Goal: Find specific page/section: Find specific page/section

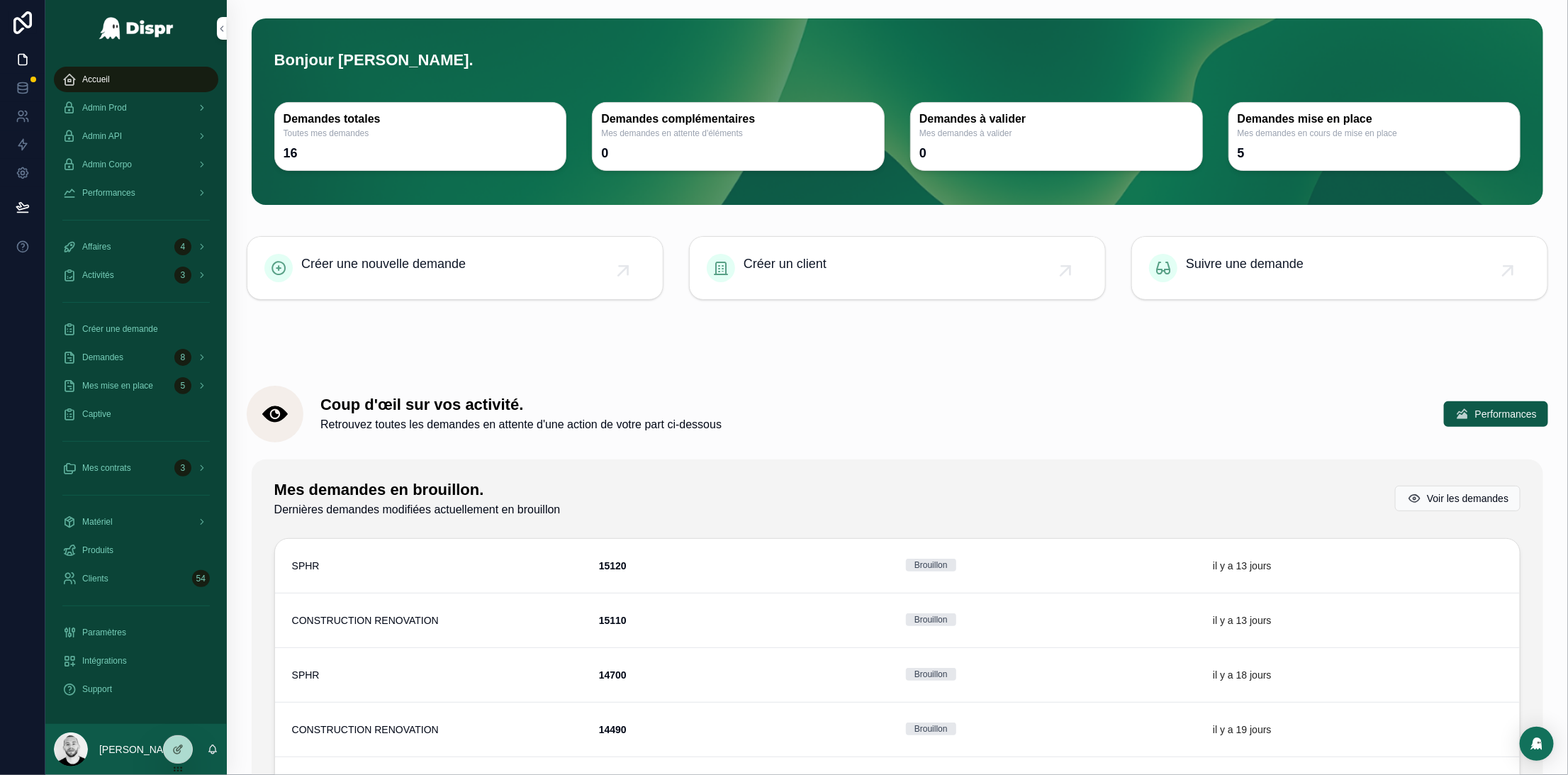
click at [106, 365] on div "Demandes 8" at bounding box center [136, 357] width 147 height 22
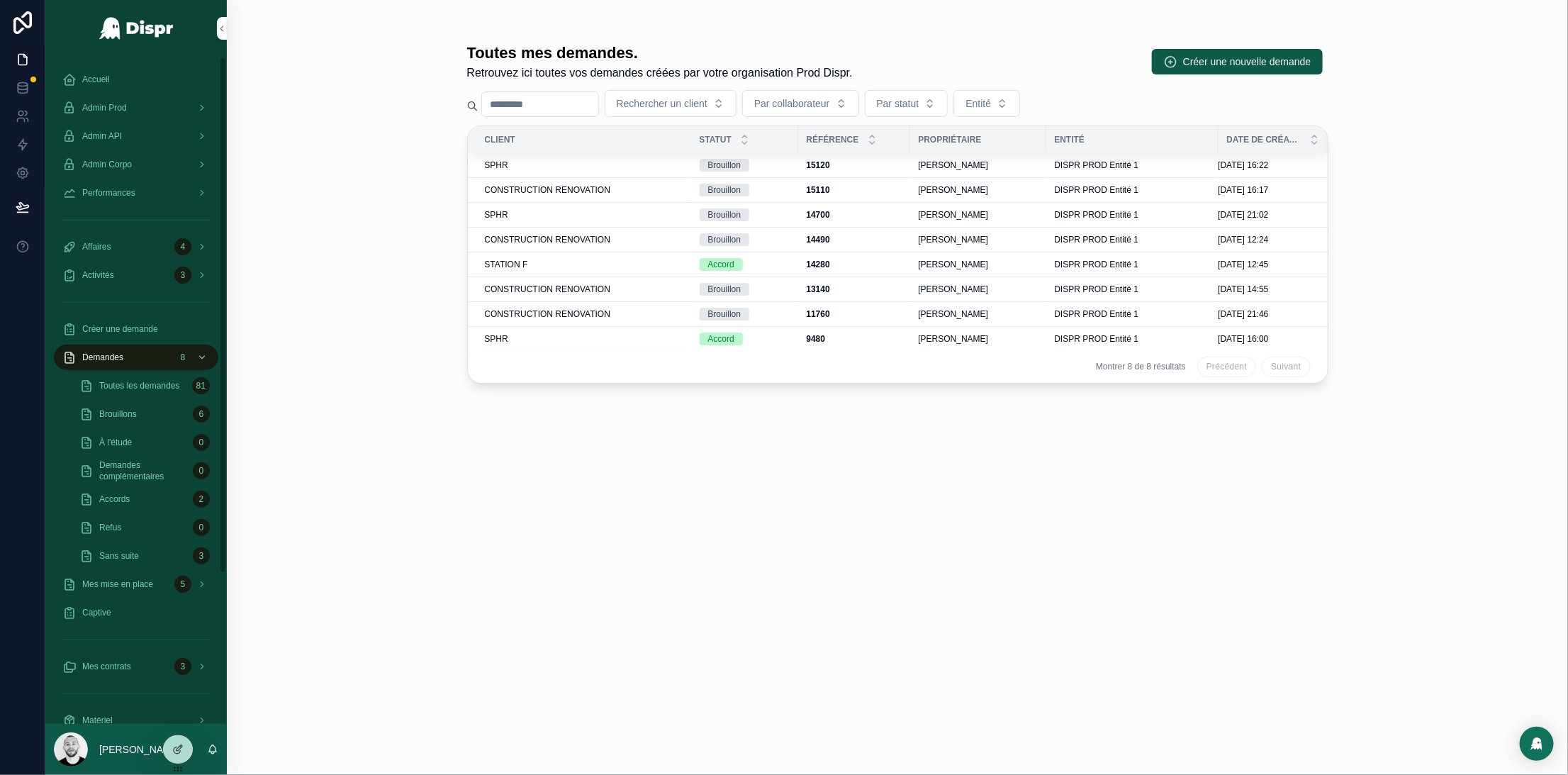
click at [127, 103] on span "Admin Prod" at bounding box center [105, 108] width 45 height 11
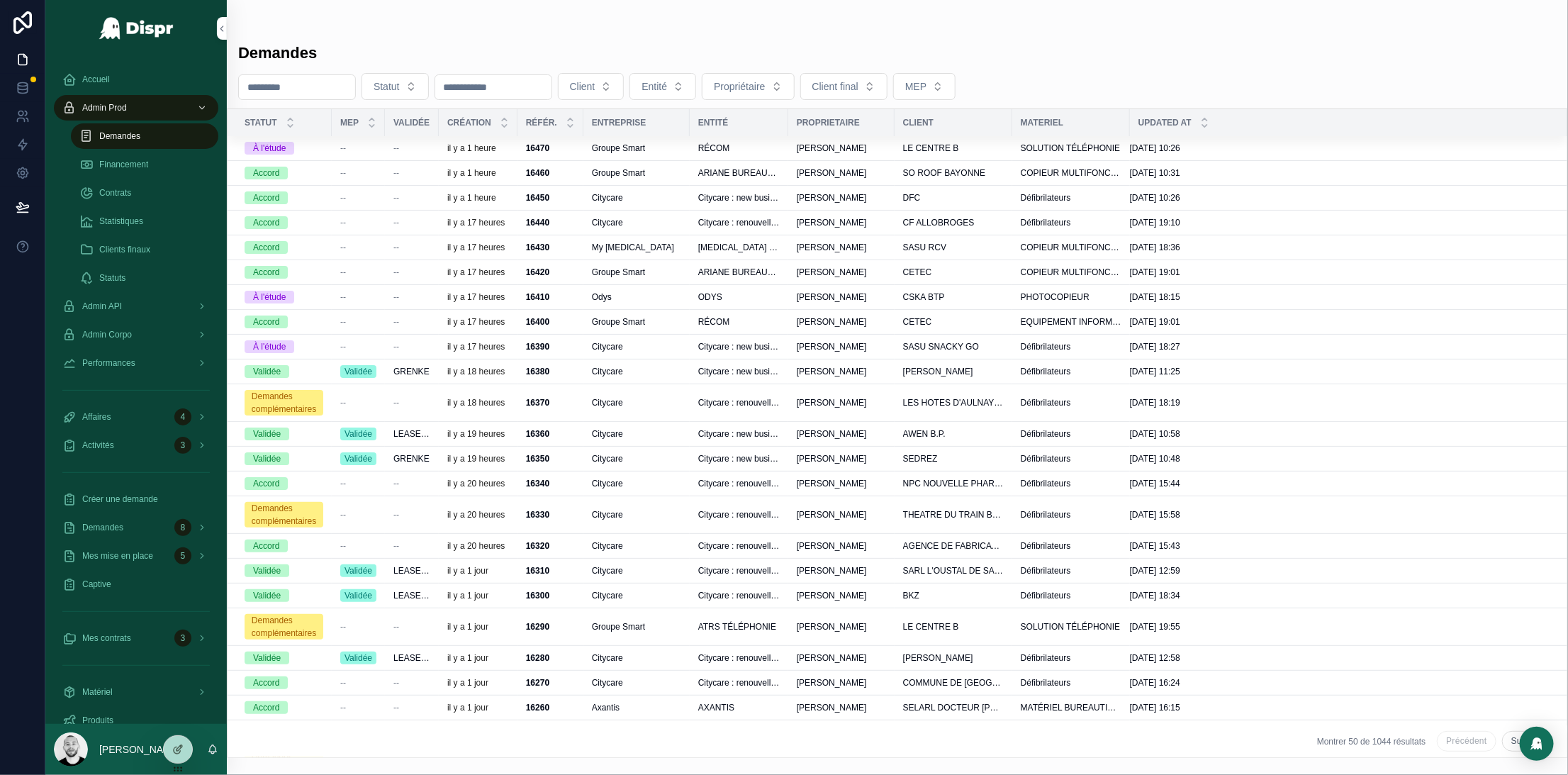
click at [281, 82] on input "scrollable content" at bounding box center [297, 86] width 116 height 20
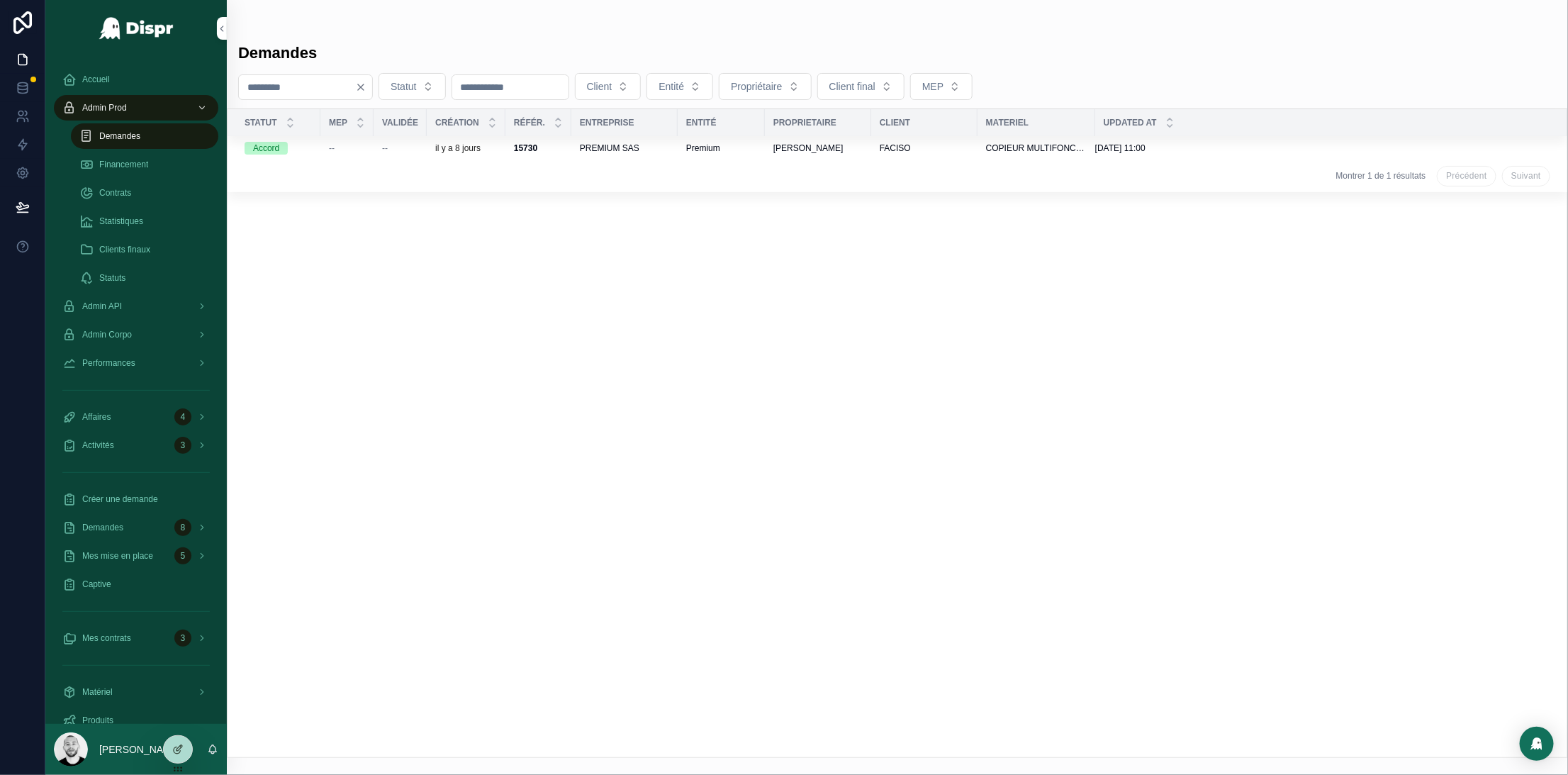
type input "****"
click at [418, 149] on div "--" at bounding box center [400, 148] width 37 height 11
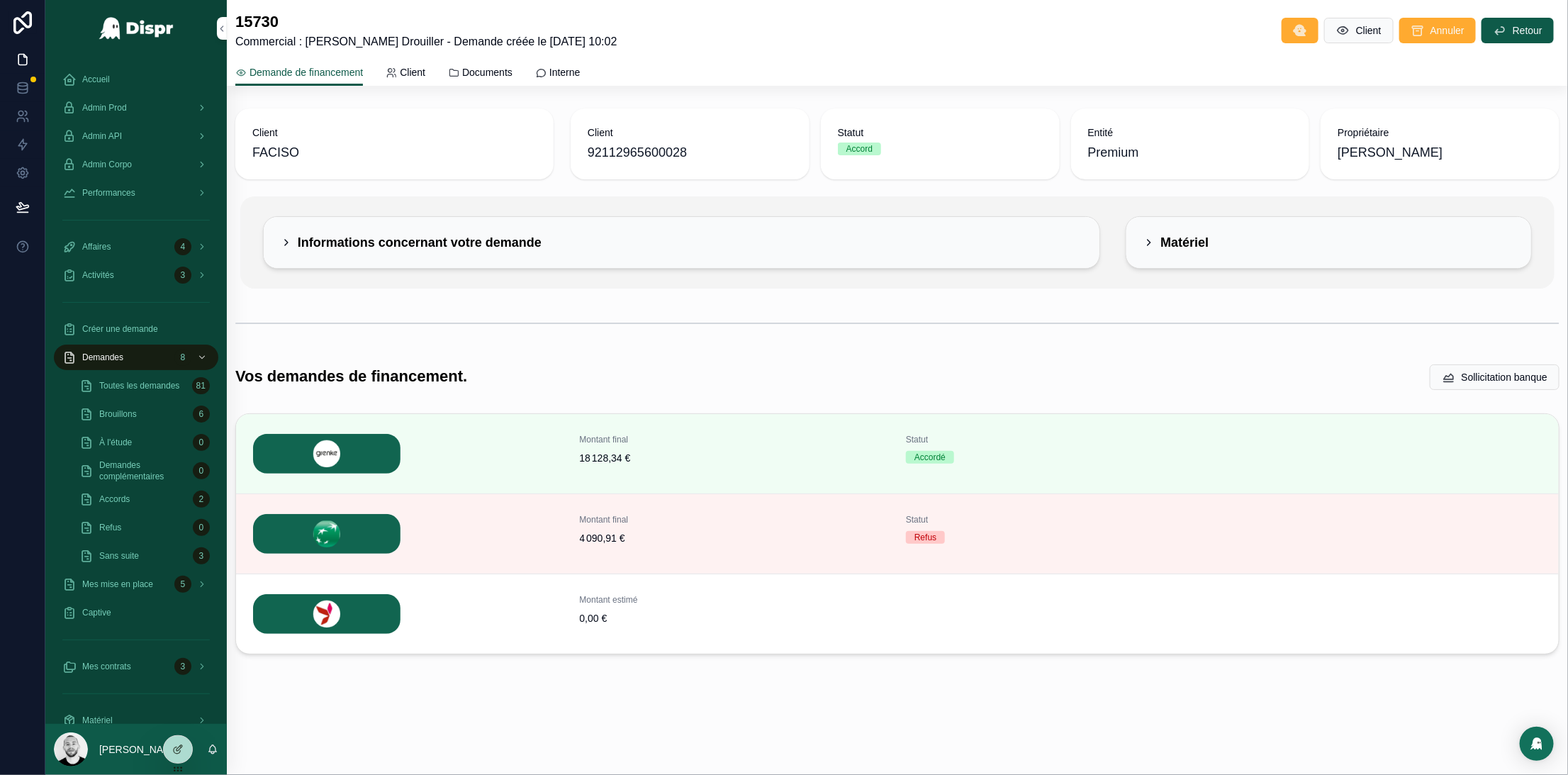
click at [0, 0] on button "Détails" at bounding box center [0, 0] width 0 height 0
